Goal: Navigation & Orientation: Find specific page/section

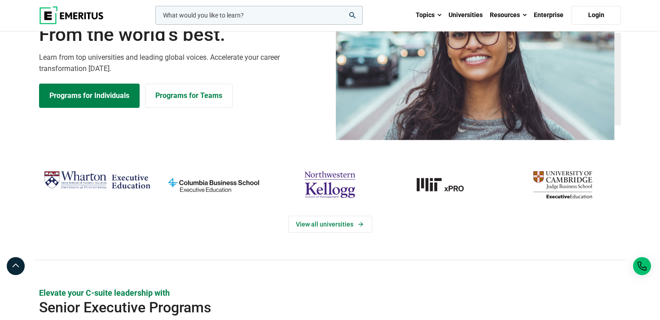
scroll to position [81, 0]
click at [402, 250] on div "View all universities" at bounding box center [330, 213] width 593 height 93
click at [244, 251] on div "View all universities" at bounding box center [330, 213] width 593 height 93
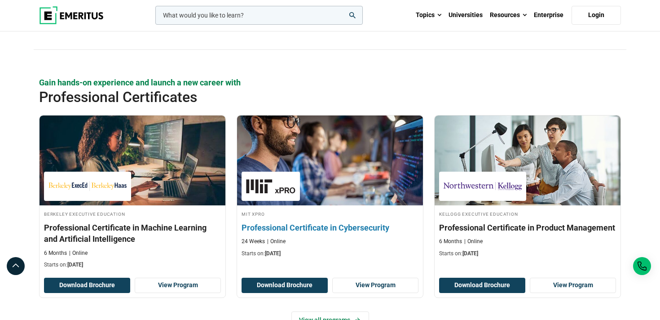
scroll to position [1194, 0]
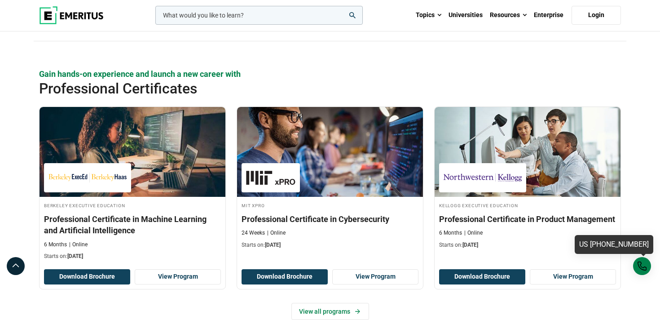
click at [642, 269] on div "US [PHONE_NUMBER]" at bounding box center [642, 266] width 18 height 18
click at [643, 267] on div "US [PHONE_NUMBER]" at bounding box center [642, 266] width 18 height 18
click at [634, 242] on link "US [PHONE_NUMBER]" at bounding box center [614, 244] width 79 height 19
click at [643, 269] on div "US [PHONE_NUMBER]" at bounding box center [642, 266] width 18 height 18
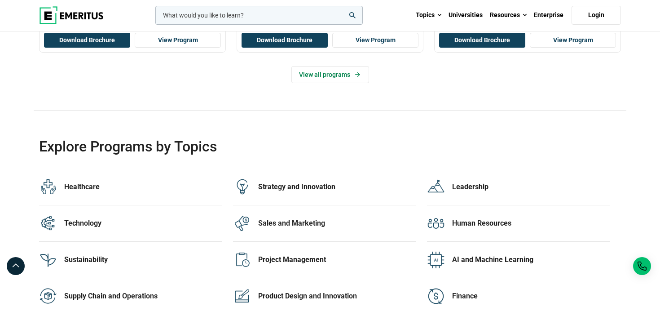
scroll to position [1740, 0]
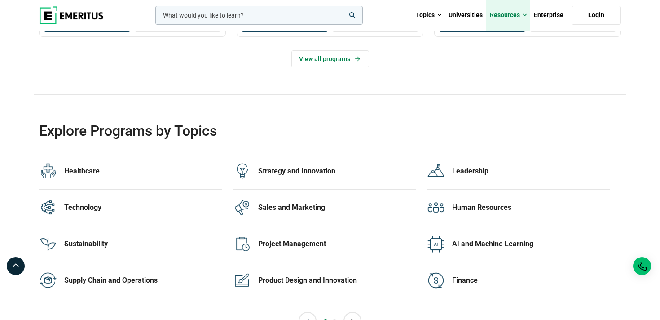
click at [509, 15] on link "Resources" at bounding box center [508, 15] width 44 height 31
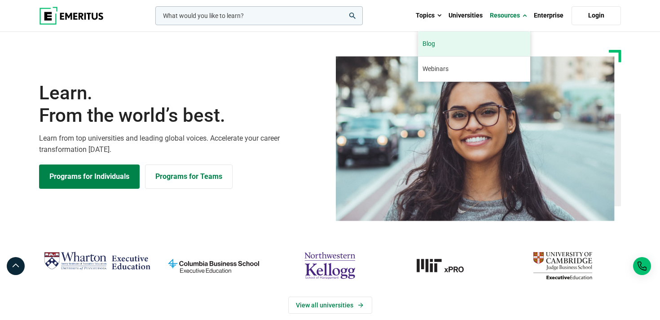
click at [490, 39] on link "Blog" at bounding box center [474, 43] width 112 height 25
